Goal: Task Accomplishment & Management: Use online tool/utility

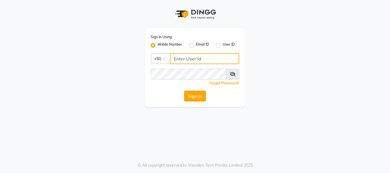
type input "9158581276"
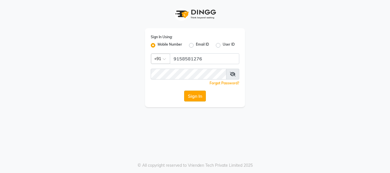
click at [190, 94] on button "Sign In" at bounding box center [195, 96] width 22 height 11
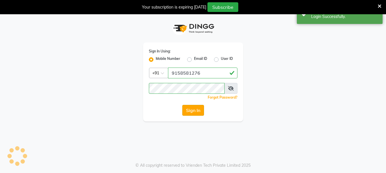
select select "911"
select select "service"
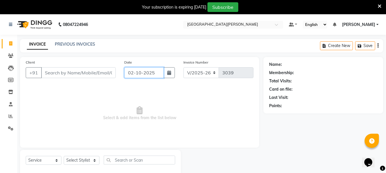
click at [131, 72] on input "02-10-2025" at bounding box center [143, 72] width 39 height 11
select select "10"
select select "2025"
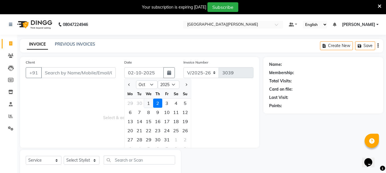
click at [147, 102] on div "1" at bounding box center [148, 103] width 9 height 9
type input "01-10-2025"
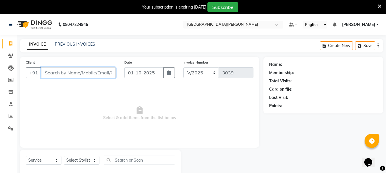
click at [60, 68] on input "Client" at bounding box center [78, 72] width 74 height 11
click at [54, 80] on div "Client +91" at bounding box center [70, 70] width 98 height 23
click at [55, 67] on div "Client +91" at bounding box center [70, 70] width 98 height 23
click at [57, 71] on input "Client" at bounding box center [78, 72] width 74 height 11
type input "8582888003"
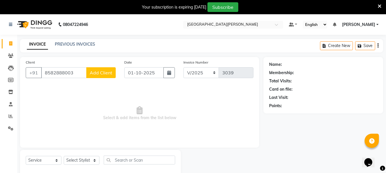
click at [96, 74] on span "Add Client" at bounding box center [101, 73] width 23 height 6
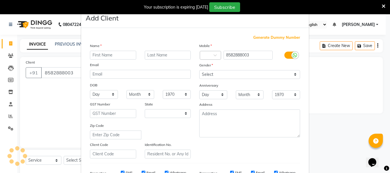
select select "22"
type input "papiha"
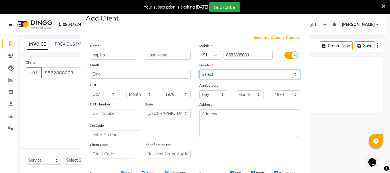
click at [204, 77] on select "Select [DEMOGRAPHIC_DATA] [DEMOGRAPHIC_DATA] Other Prefer Not To Say" at bounding box center [249, 74] width 101 height 9
select select "[DEMOGRAPHIC_DATA]"
click at [199, 70] on select "Select [DEMOGRAPHIC_DATA] [DEMOGRAPHIC_DATA] Other Prefer Not To Say" at bounding box center [249, 74] width 101 height 9
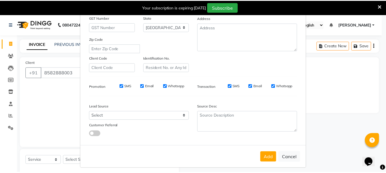
scroll to position [90, 0]
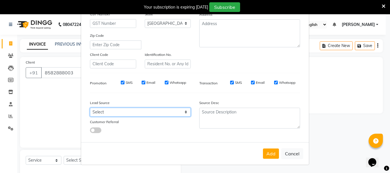
click at [104, 116] on select "Select Walk-in Referral Internet Friend Word of Mouth Advertisement Facebook Ju…" at bounding box center [140, 112] width 101 height 9
select select "25484"
click at [90, 108] on select "Select Walk-in Referral Internet Friend Word of Mouth Advertisement Facebook Ju…" at bounding box center [140, 112] width 101 height 9
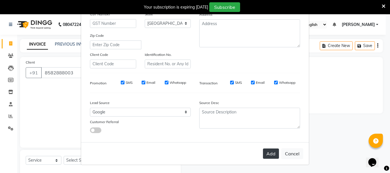
click at [267, 157] on button "Add" at bounding box center [271, 154] width 16 height 10
type input "85******03"
select select
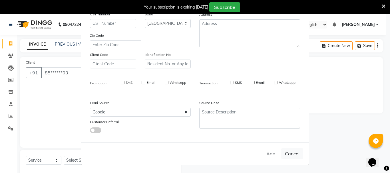
select select "null"
select select
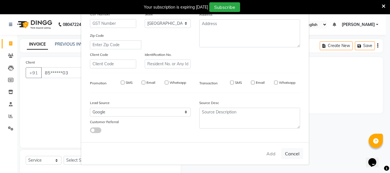
checkbox input "false"
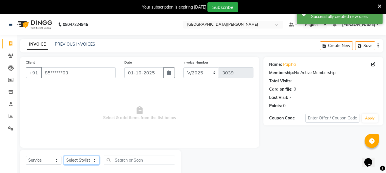
click at [95, 161] on select "Select Stylist Bharti [PERSON_NAME] [PERSON_NAME] [PERSON_NAME] [PERSON_NAME] m…" at bounding box center [82, 160] width 36 height 9
select select "92563"
click at [64, 156] on select "Select Stylist Bharti [PERSON_NAME] [PERSON_NAME] [PERSON_NAME] [PERSON_NAME] m…" at bounding box center [82, 160] width 36 height 9
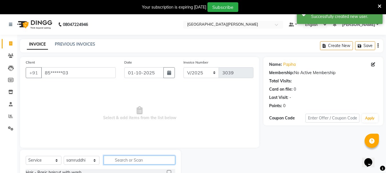
click at [127, 160] on input "text" at bounding box center [139, 160] width 71 height 9
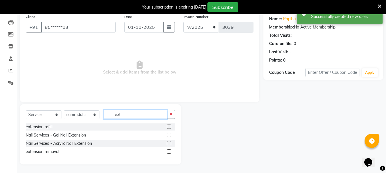
scroll to position [46, 0]
type input "exte"
click at [168, 136] on label at bounding box center [169, 135] width 4 height 4
click at [168, 136] on input "checkbox" at bounding box center [169, 136] width 4 height 4
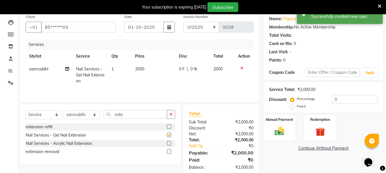
checkbox input "false"
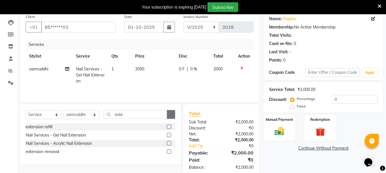
click at [170, 113] on icon "button" at bounding box center [170, 114] width 3 height 4
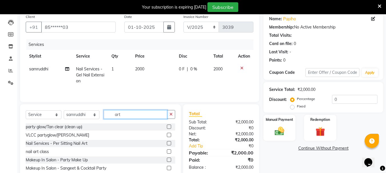
type input "art"
click at [167, 143] on label at bounding box center [169, 143] width 4 height 4
click at [167, 143] on input "checkbox" at bounding box center [169, 144] width 4 height 4
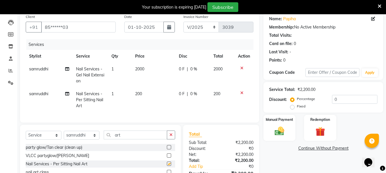
checkbox input "false"
click at [170, 136] on button "button" at bounding box center [171, 135] width 8 height 9
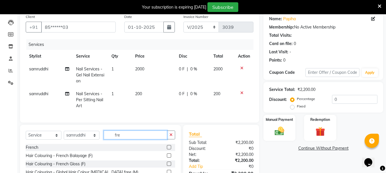
type input "fre"
click at [167, 150] on label at bounding box center [169, 147] width 4 height 4
click at [167, 150] on input "checkbox" at bounding box center [169, 148] width 4 height 4
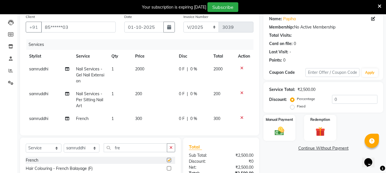
checkbox input "false"
click at [283, 133] on img at bounding box center [279, 131] width 16 height 11
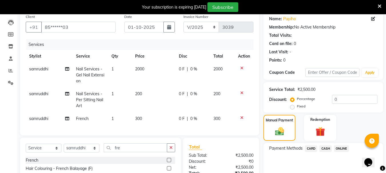
click at [337, 149] on span "ONLINE" at bounding box center [341, 149] width 15 height 7
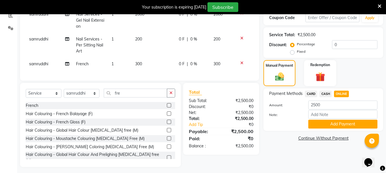
scroll to position [107, 0]
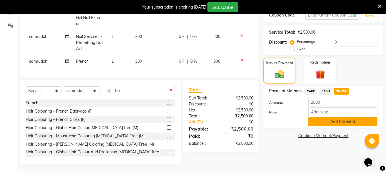
click at [335, 117] on button "Add Payment" at bounding box center [342, 121] width 69 height 9
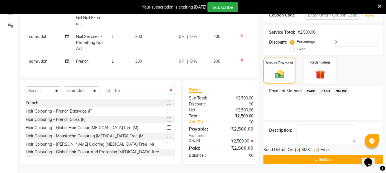
click at [297, 157] on button "Checkout" at bounding box center [323, 159] width 120 height 9
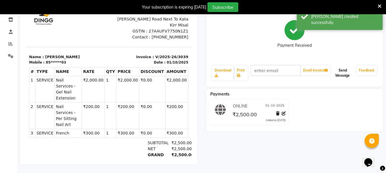
click at [346, 72] on button "Send Message" at bounding box center [342, 73] width 23 height 15
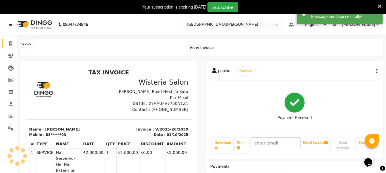
click at [11, 46] on span at bounding box center [11, 44] width 10 height 7
select select "service"
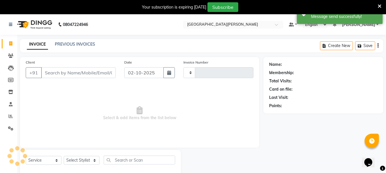
scroll to position [14, 0]
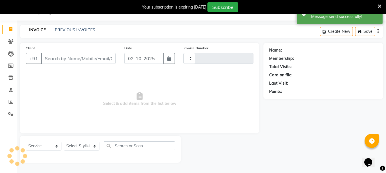
type input "3040"
select select "911"
click at [132, 57] on input "02-10-2025" at bounding box center [143, 58] width 39 height 11
select select "10"
select select "2025"
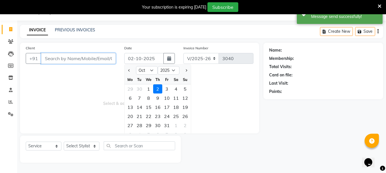
click at [90, 60] on input "Client" at bounding box center [78, 58] width 74 height 11
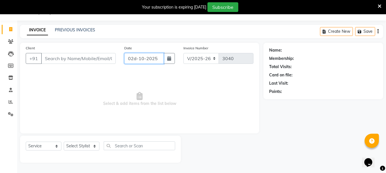
type input "02-10-2025"
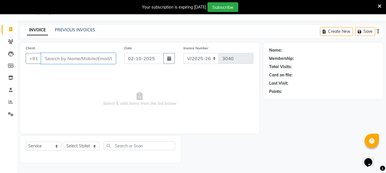
click at [79, 58] on input "Client" at bounding box center [78, 58] width 74 height 11
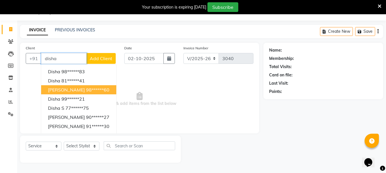
click at [75, 90] on span "[PERSON_NAME]" at bounding box center [66, 90] width 37 height 6
type input "98******60"
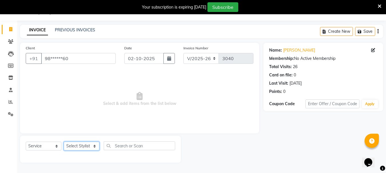
click at [94, 146] on select "Select Stylist Bharti [PERSON_NAME] [PERSON_NAME] [PERSON_NAME] [PERSON_NAME] m…" at bounding box center [82, 146] width 36 height 9
click at [97, 147] on select "Select Stylist Bharti [PERSON_NAME] [PERSON_NAME] [PERSON_NAME] [PERSON_NAME] m…" at bounding box center [82, 146] width 36 height 9
select select "15252"
click at [64, 142] on select "Select Stylist Bharti [PERSON_NAME] [PERSON_NAME] [PERSON_NAME] [PERSON_NAME] m…" at bounding box center [82, 146] width 36 height 9
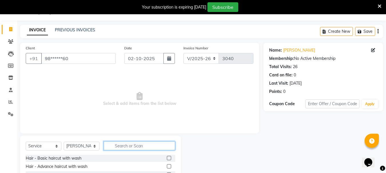
click at [132, 146] on input "text" at bounding box center [139, 146] width 71 height 9
type input "eye"
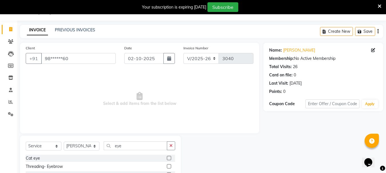
click at [167, 166] on label at bounding box center [169, 166] width 4 height 4
click at [167, 166] on input "checkbox" at bounding box center [169, 167] width 4 height 4
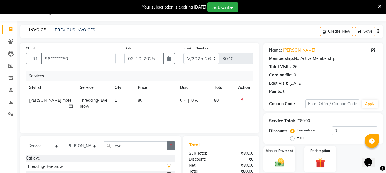
checkbox input "false"
click at [173, 144] on button "button" at bounding box center [171, 146] width 8 height 9
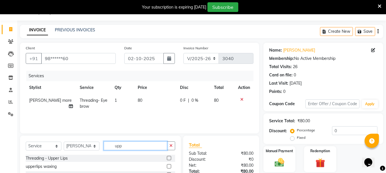
type input "upp"
click at [168, 166] on label at bounding box center [169, 166] width 4 height 4
click at [168, 166] on input "checkbox" at bounding box center [169, 167] width 4 height 4
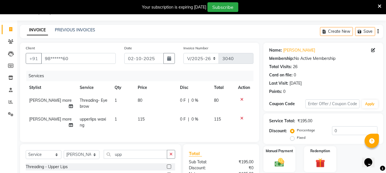
checkbox input "false"
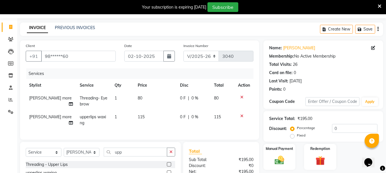
scroll to position [70, 0]
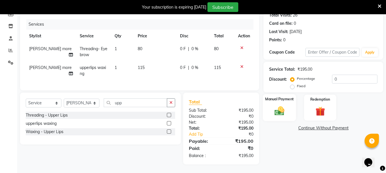
click at [275, 110] on img at bounding box center [279, 110] width 16 height 11
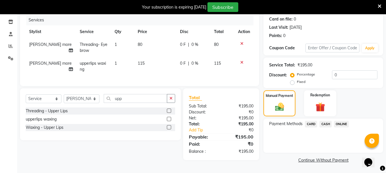
click at [342, 124] on span "ONLINE" at bounding box center [341, 124] width 15 height 7
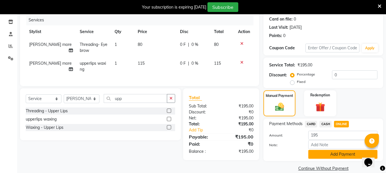
click at [323, 153] on button "Add Payment" at bounding box center [342, 154] width 69 height 9
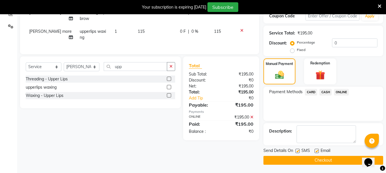
scroll to position [102, 0]
click at [306, 158] on button "Checkout" at bounding box center [323, 160] width 120 height 9
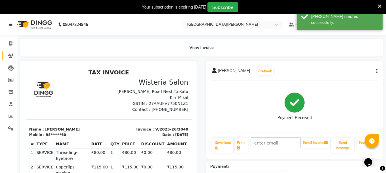
click at [6, 52] on link "Clients" at bounding box center [9, 55] width 14 height 9
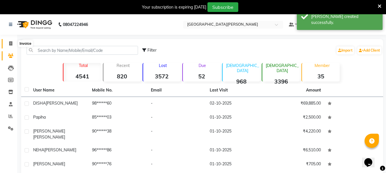
click at [11, 42] on icon at bounding box center [10, 43] width 3 height 4
select select "service"
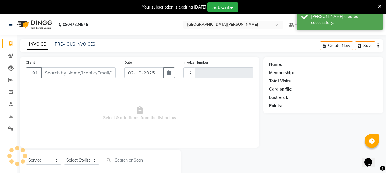
type input "3041"
select select "911"
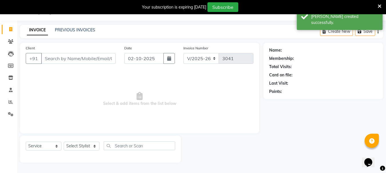
click at [73, 61] on input "Client" at bounding box center [78, 58] width 74 height 11
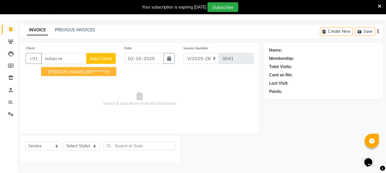
click at [72, 72] on span "[PERSON_NAME]" at bounding box center [66, 72] width 37 height 6
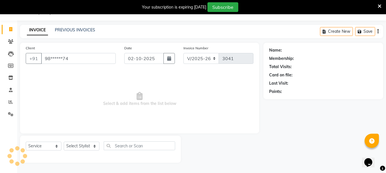
type input "98******74"
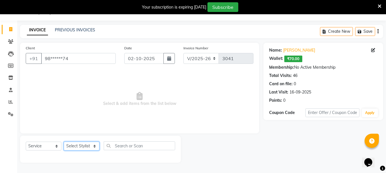
click at [95, 147] on select "Select Stylist Bharti [PERSON_NAME] [PERSON_NAME] [PERSON_NAME] [PERSON_NAME] m…" at bounding box center [82, 146] width 36 height 9
select select "15252"
click at [64, 142] on select "Select Stylist Bharti [PERSON_NAME] [PERSON_NAME] [PERSON_NAME] [PERSON_NAME] m…" at bounding box center [82, 146] width 36 height 9
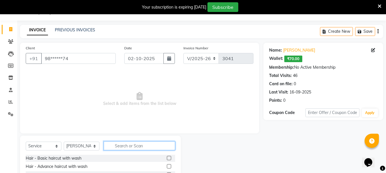
click at [124, 148] on input "text" at bounding box center [139, 146] width 71 height 9
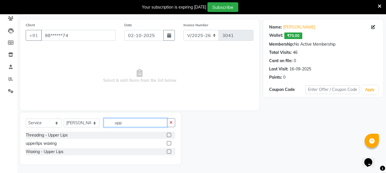
scroll to position [37, 0]
type input "upp"
click at [169, 135] on label at bounding box center [169, 135] width 4 height 4
click at [169, 135] on input "checkbox" at bounding box center [169, 136] width 4 height 4
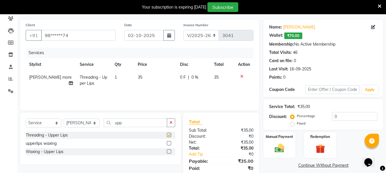
checkbox input "false"
click at [278, 151] on img at bounding box center [279, 148] width 16 height 11
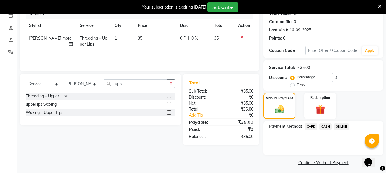
scroll to position [79, 0]
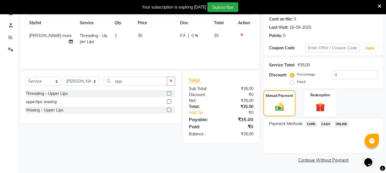
click at [327, 125] on span "CASH" at bounding box center [325, 124] width 12 height 7
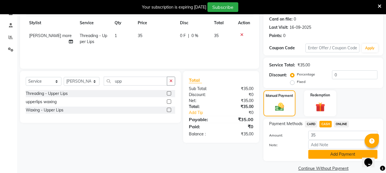
click at [315, 156] on button "Add Payment" at bounding box center [342, 154] width 69 height 9
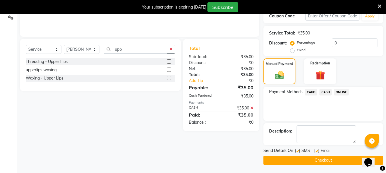
scroll to position [111, 0]
click at [311, 158] on button "Checkout" at bounding box center [323, 160] width 120 height 9
